Goal: Transaction & Acquisition: Download file/media

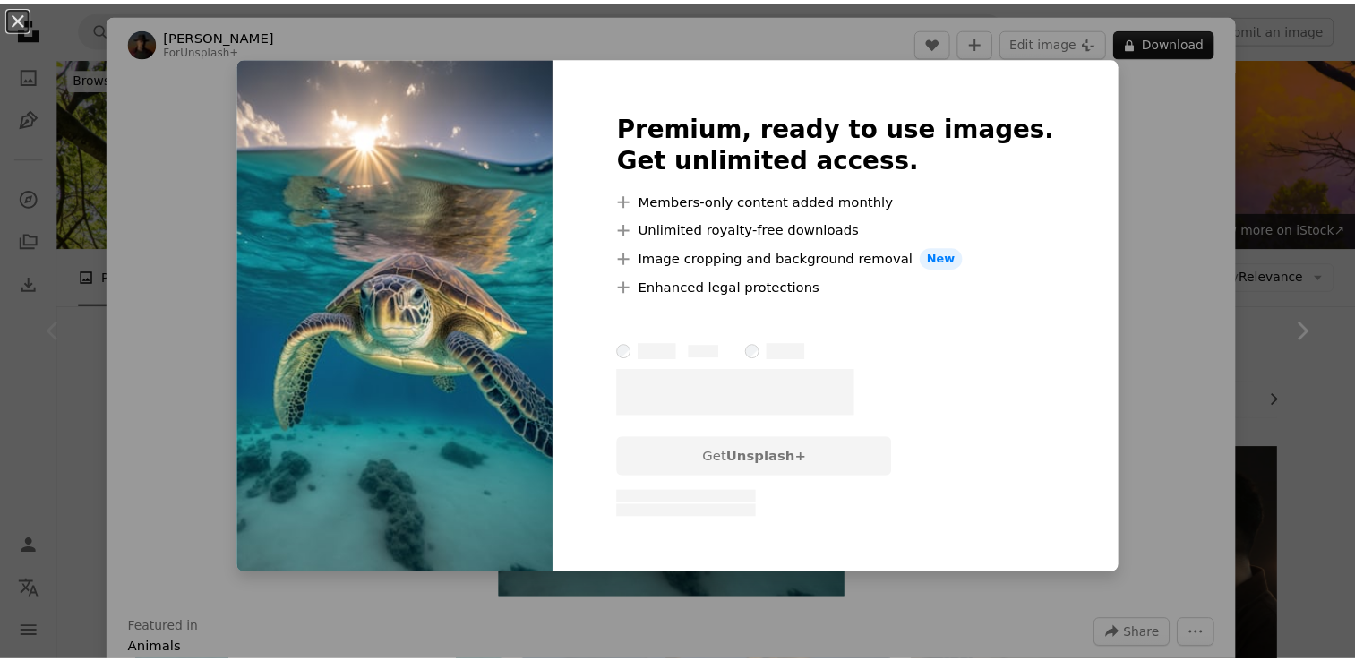
scroll to position [179, 0]
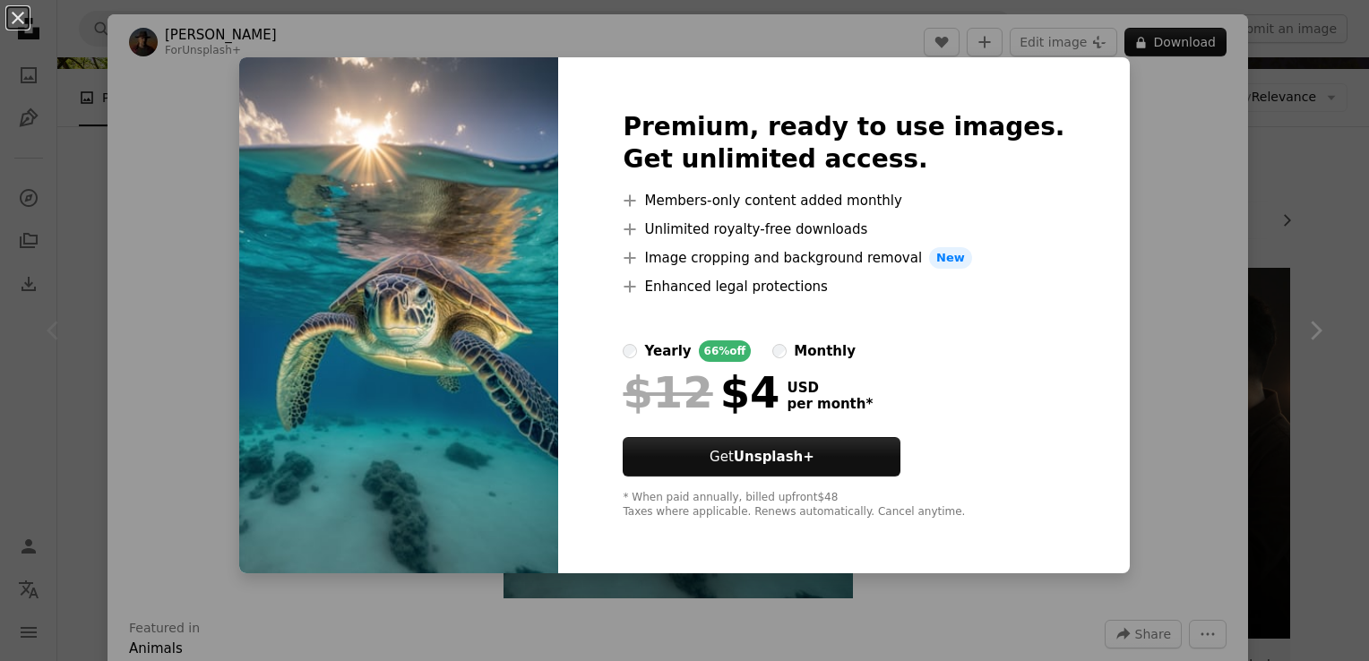
click at [1166, 130] on div "An X shape Premium, ready to use images. Get unlimited access. A plus sign Memb…" at bounding box center [684, 330] width 1369 height 661
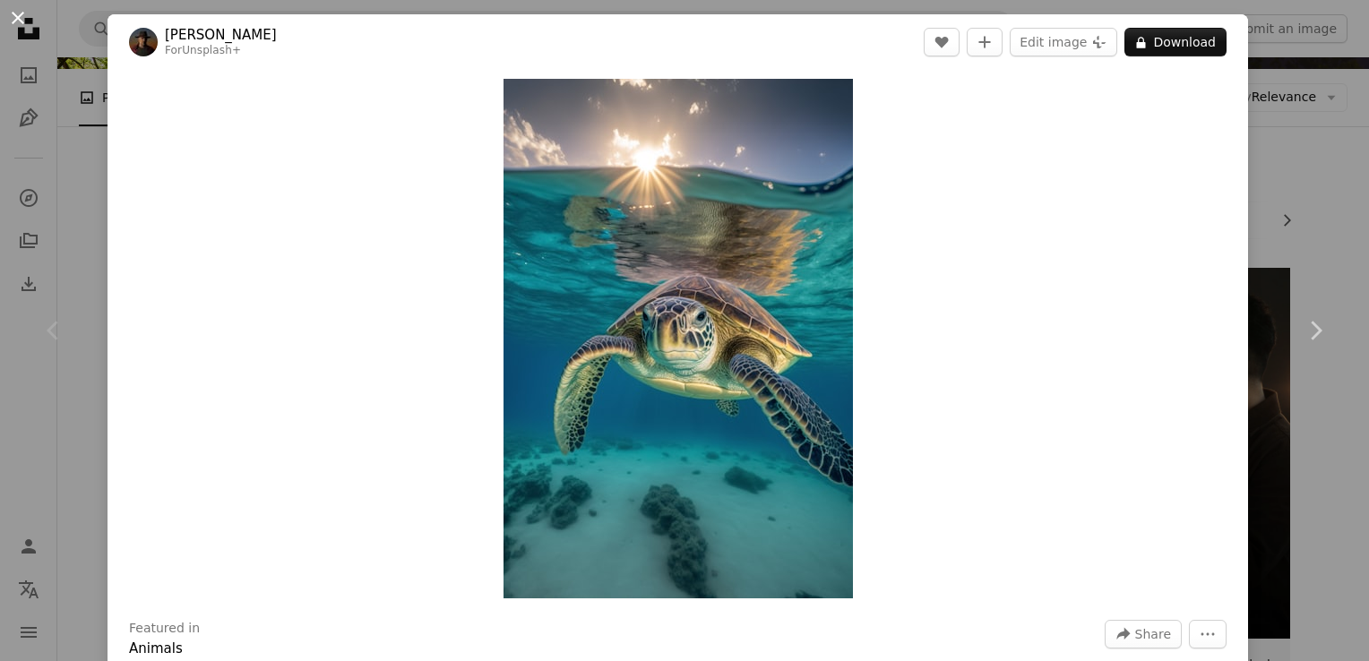
click at [7, 20] on button "An X shape" at bounding box center [17, 17] width 21 height 21
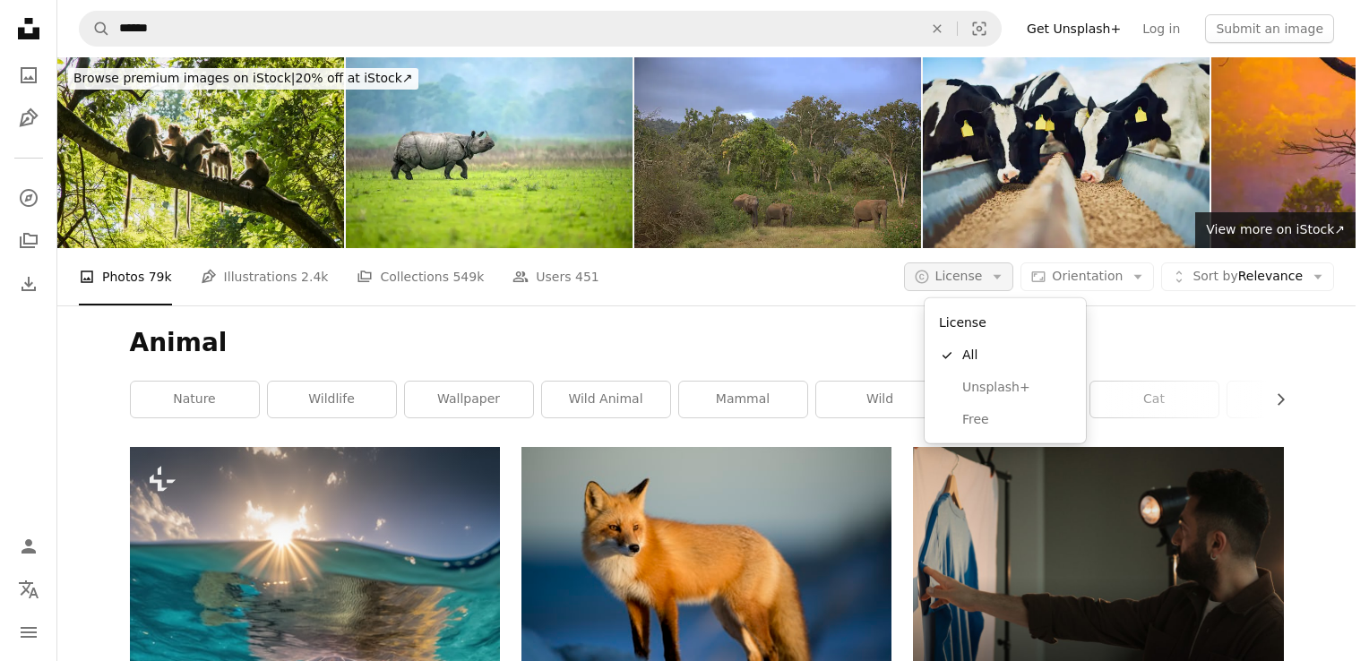
click at [1005, 274] on icon "Arrow down" at bounding box center [997, 277] width 16 height 16
click at [985, 414] on span "Free" at bounding box center [1016, 420] width 109 height 18
click at [985, 414] on link "animals" at bounding box center [1017, 400] width 128 height 36
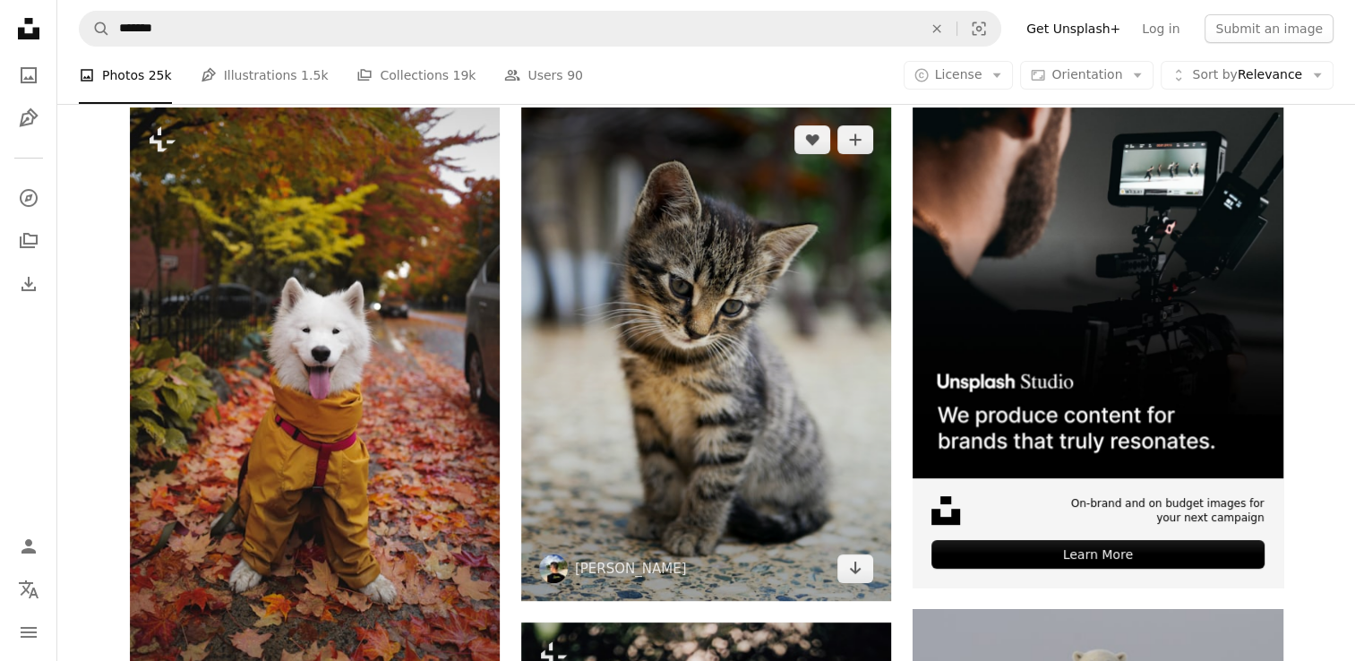
scroll to position [448, 0]
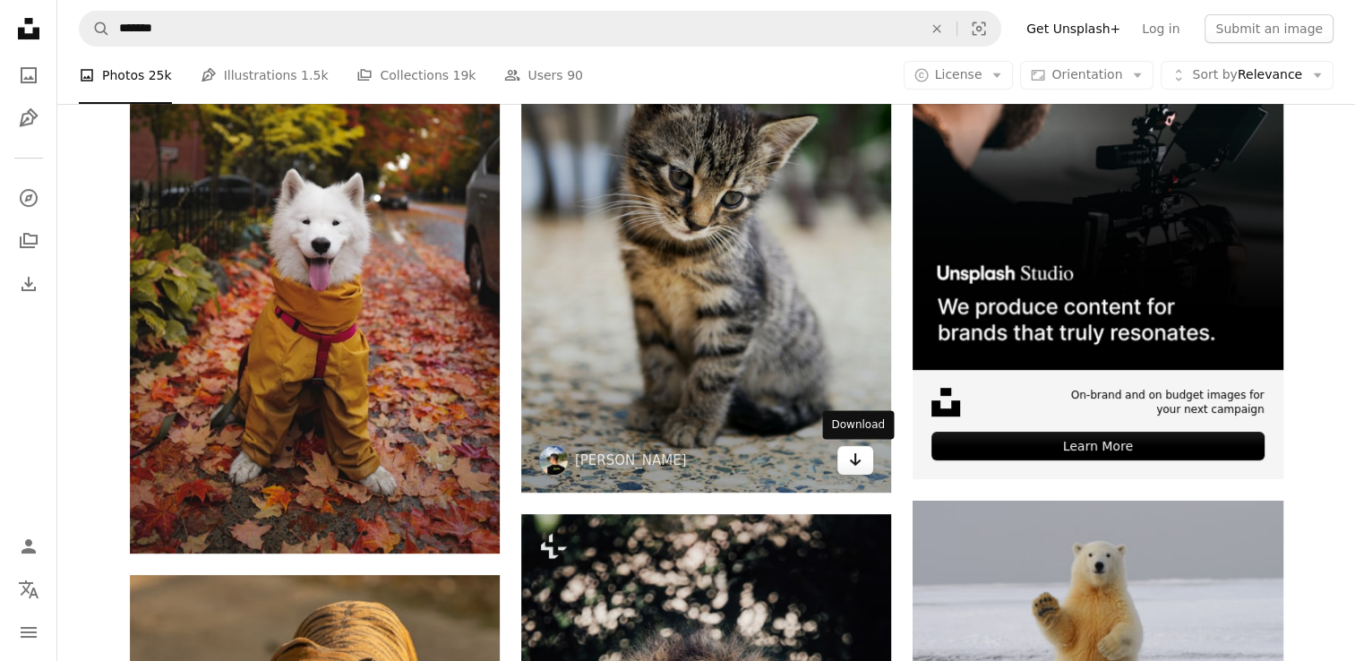
click at [854, 459] on icon "Download" at bounding box center [856, 459] width 12 height 13
